Goal: Communication & Community: Ask a question

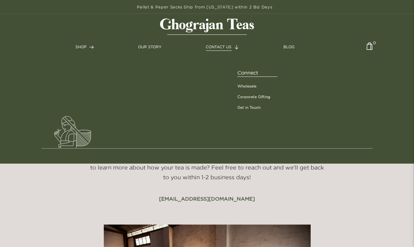
click at [229, 47] on span "CONTACT US" at bounding box center [219, 47] width 26 height 4
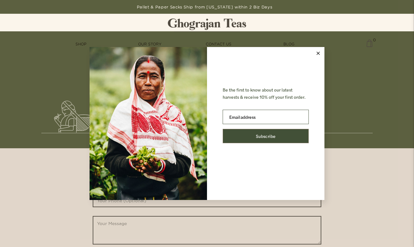
scroll to position [236, 0]
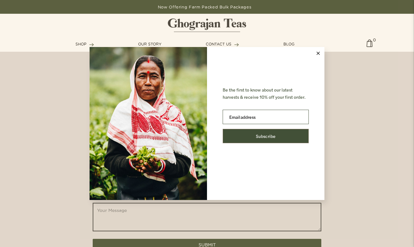
click at [318, 53] on icon at bounding box center [318, 53] width 3 height 3
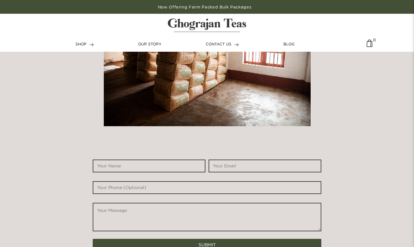
scroll to position [266, 0]
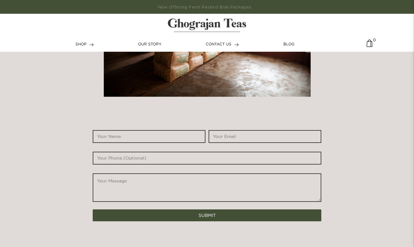
click at [166, 135] on input "*" at bounding box center [149, 136] width 113 height 13
type input "[PERSON_NAME]"
click at [248, 136] on input "*" at bounding box center [265, 136] width 113 height 13
paste input "[EMAIL_ADDRESS][DOMAIN_NAME]"
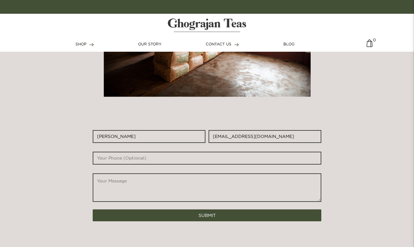
type input "[EMAIL_ADDRESS][DOMAIN_NAME]"
click at [219, 179] on textarea "*" at bounding box center [207, 187] width 229 height 29
paste textarea "Hello, My name is [PERSON_NAME], CEO of First Agri Inc., a Japanese tea export …"
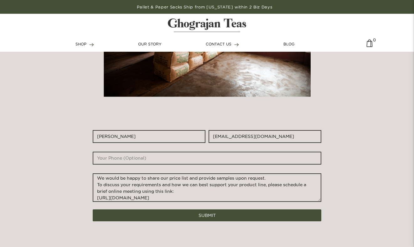
scroll to position [0, 0]
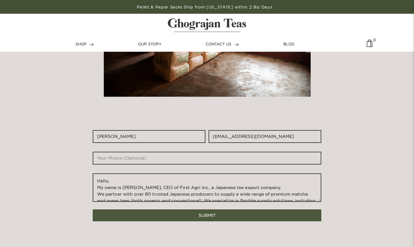
type textarea "Hello, My name is [PERSON_NAME], CEO of First Agri Inc., a Japanese tea export …"
click at [211, 217] on button "SUBMIT" at bounding box center [207, 215] width 229 height 12
